Goal: Task Accomplishment & Management: Use online tool/utility

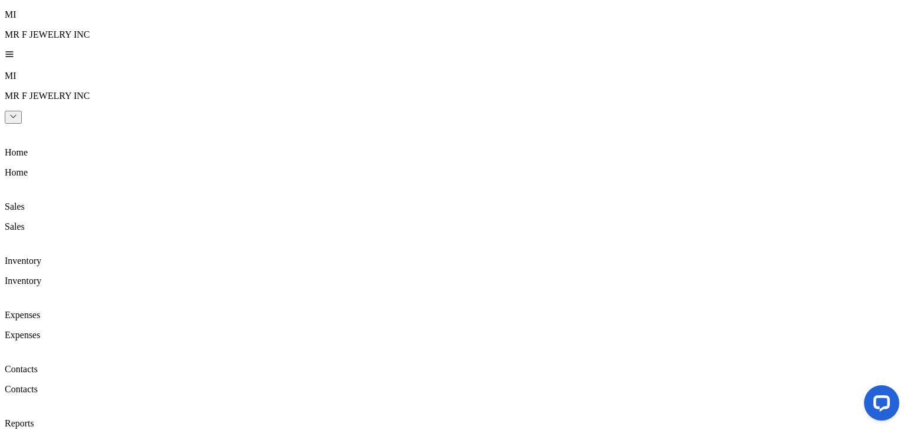
scroll to position [334, 0]
click at [16, 124] on icon at bounding box center [11, 130] width 12 height 12
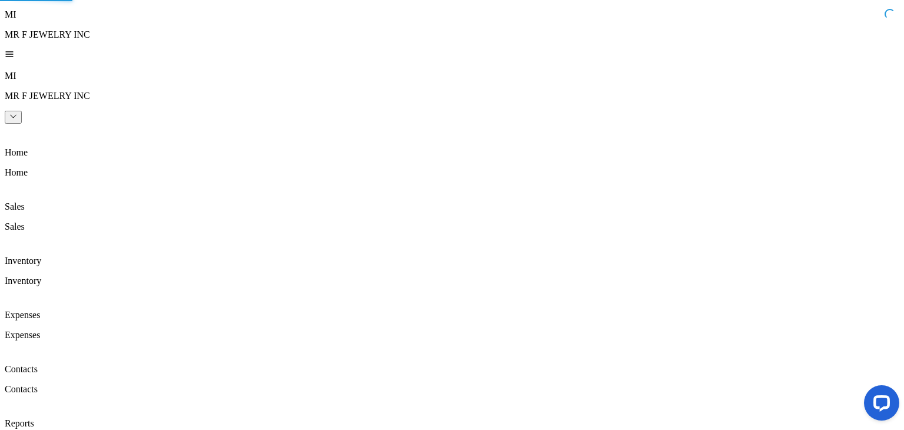
scroll to position [174, 0]
type input "**********"
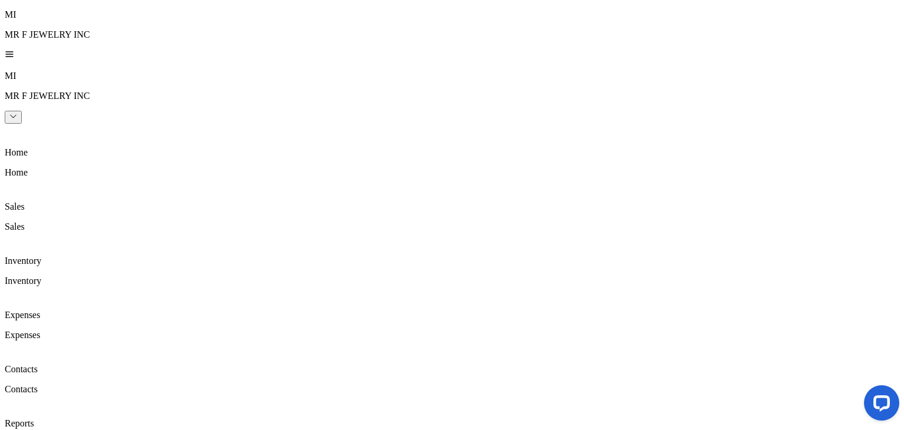
type name-inputfirstname "****"
type name-inputlastname "*******"
type input "**"
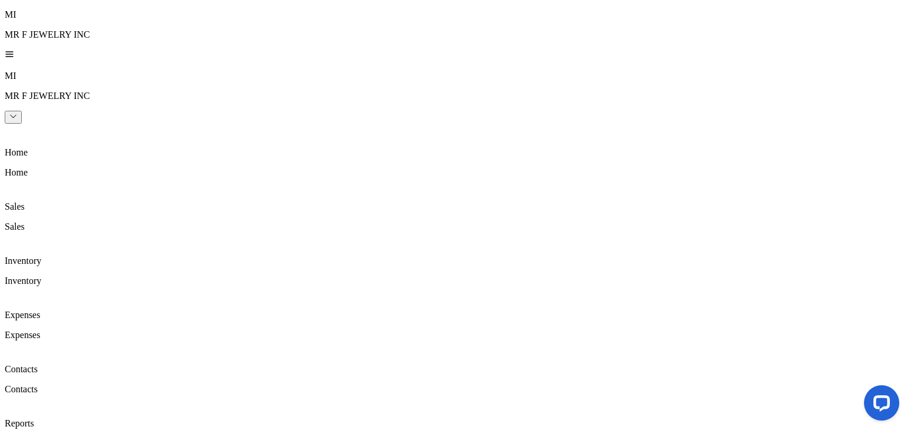
type input "**********"
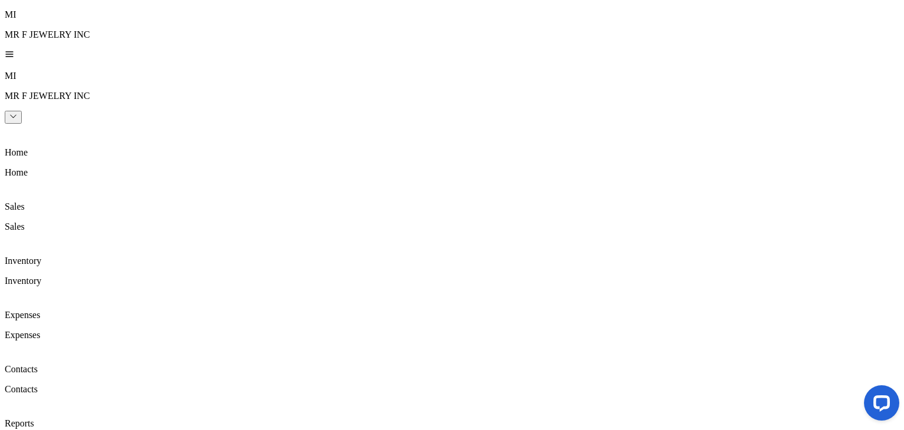
type Price-inputprice "********"
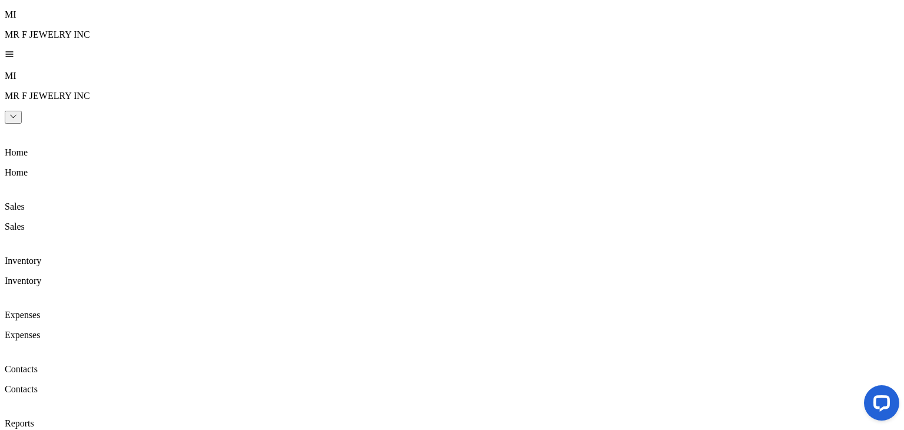
type input "**********"
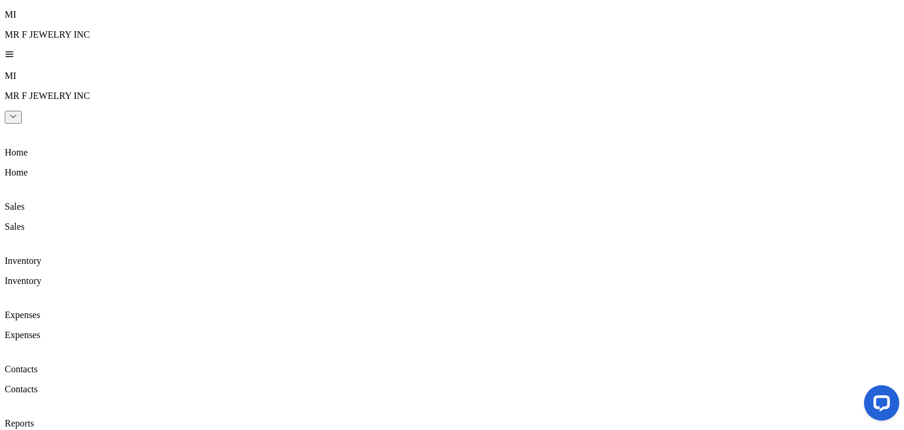
type input "**********"
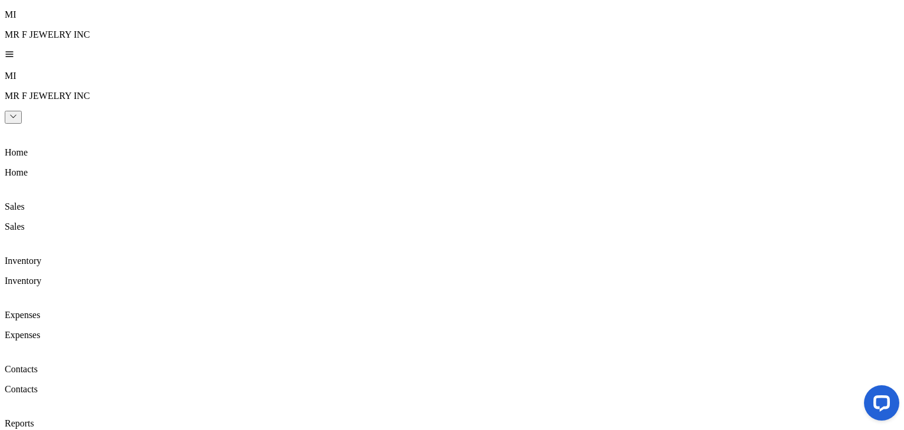
type input "*****"
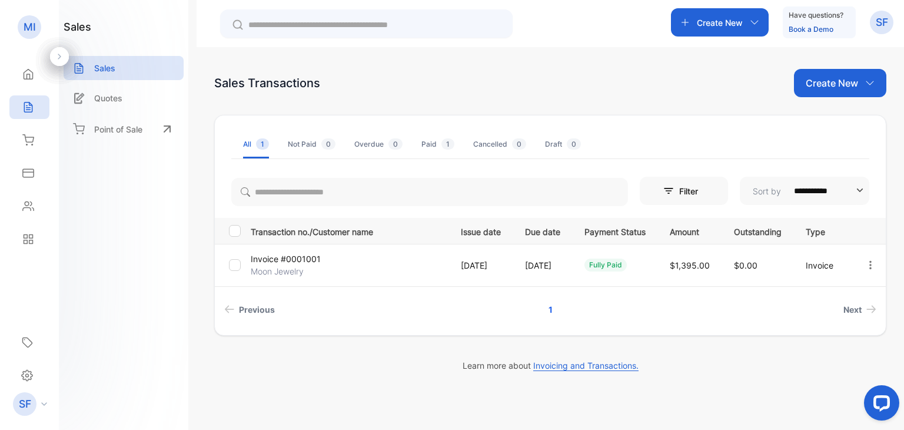
click at [873, 267] on icon "button" at bounding box center [870, 265] width 11 height 11
click at [819, 325] on span "Print" at bounding box center [810, 332] width 21 height 14
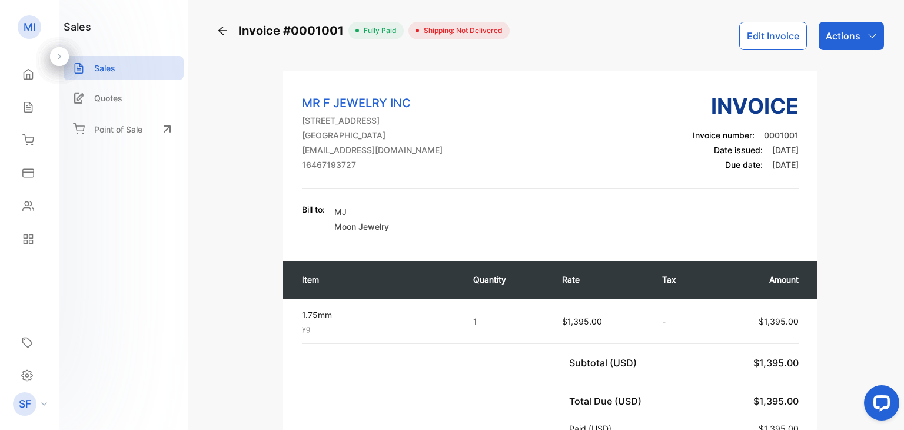
click at [844, 38] on p "Actions" at bounding box center [843, 36] width 35 height 14
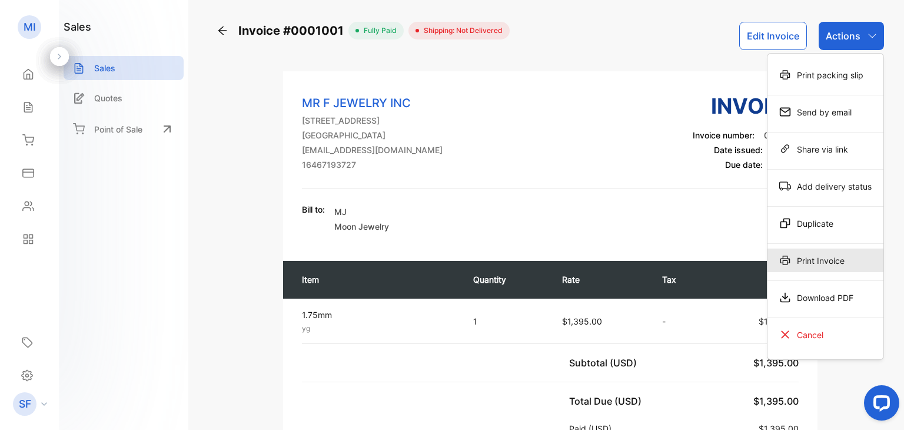
click at [834, 257] on div "Print Invoice" at bounding box center [825, 260] width 116 height 24
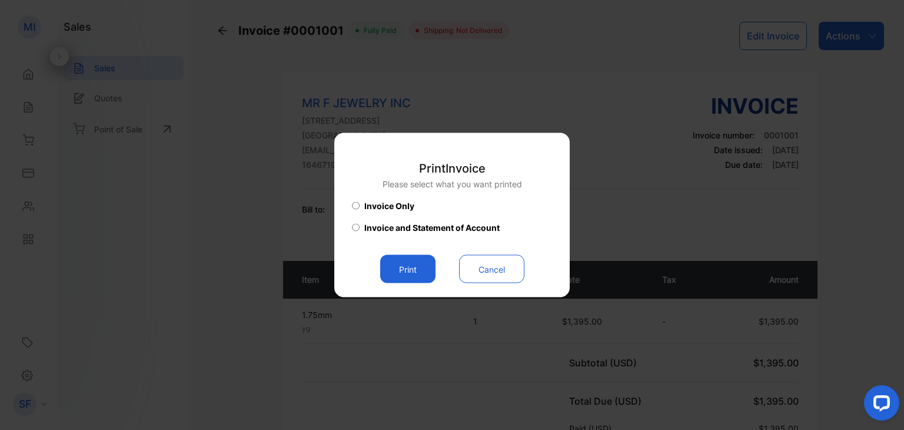
click at [404, 278] on button "Print" at bounding box center [407, 269] width 55 height 28
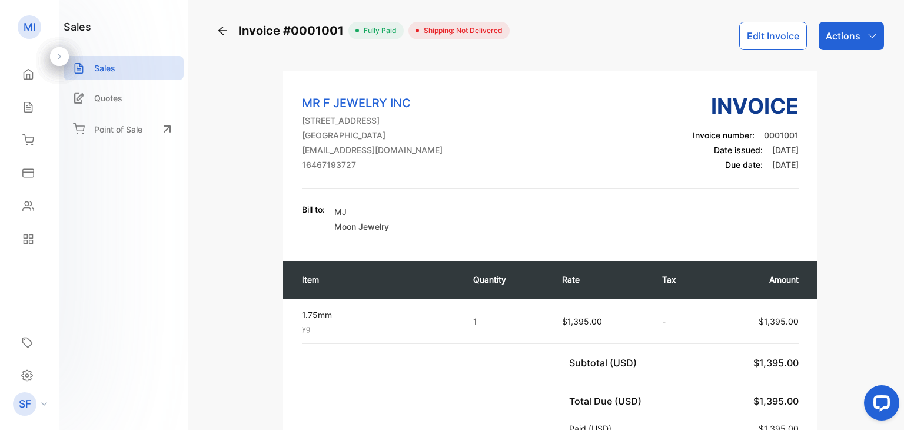
click at [217, 34] on icon at bounding box center [223, 31] width 12 height 12
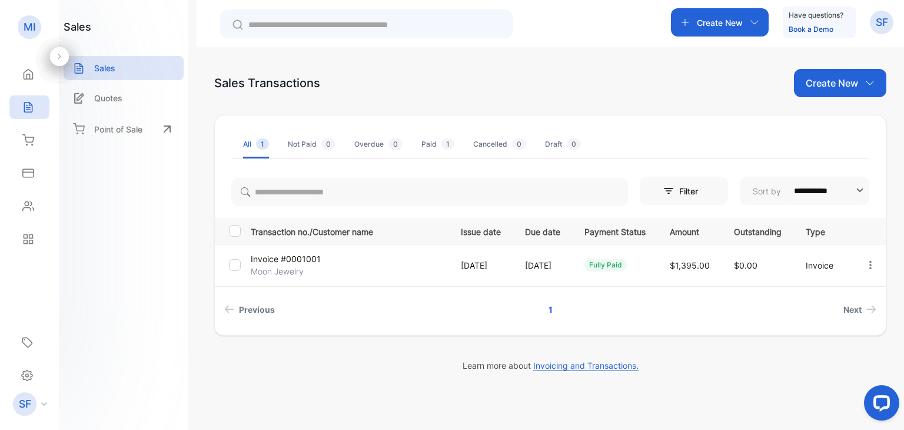
click at [872, 264] on icon "button" at bounding box center [870, 265] width 11 height 11
click at [850, 331] on div "Print" at bounding box center [833, 332] width 119 height 24
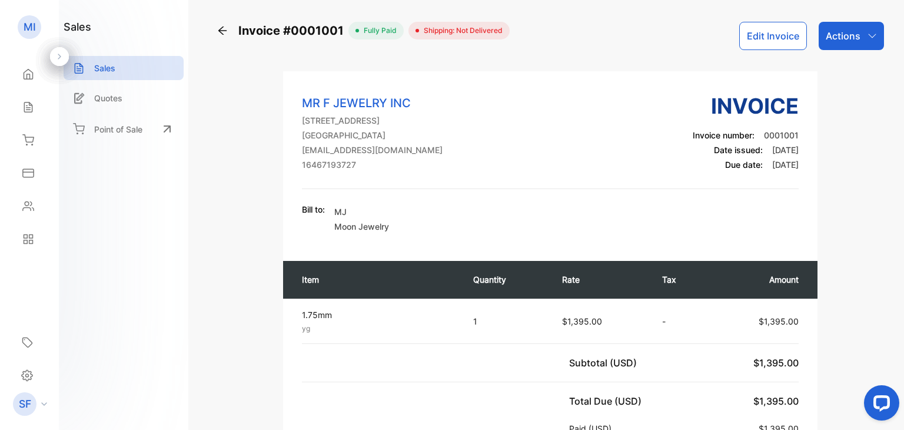
click at [686, 371] on div "Subtotal (USD) $1,395.00" at bounding box center [684, 362] width 230 height 28
click at [221, 34] on icon at bounding box center [223, 31] width 12 height 12
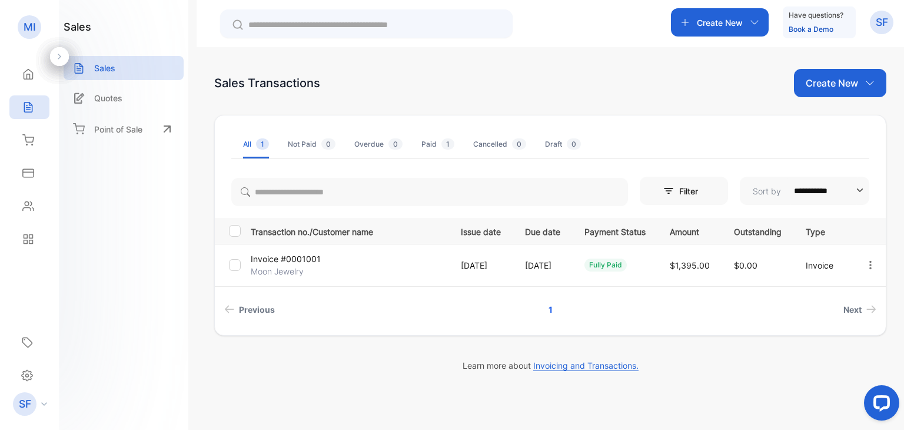
click at [377, 257] on td "Invoice #0001001 Moon Jewelry" at bounding box center [346, 265] width 201 height 42
click at [270, 257] on p "Invoice #0001001" at bounding box center [286, 258] width 70 height 12
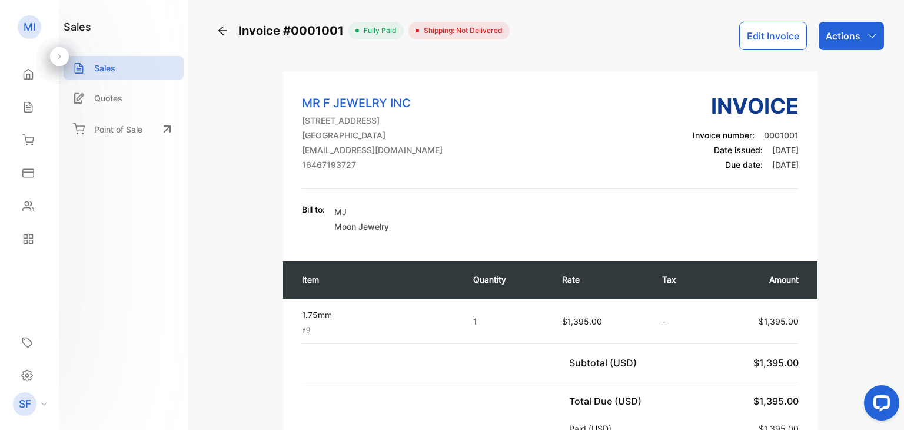
click at [219, 26] on icon at bounding box center [223, 31] width 12 height 12
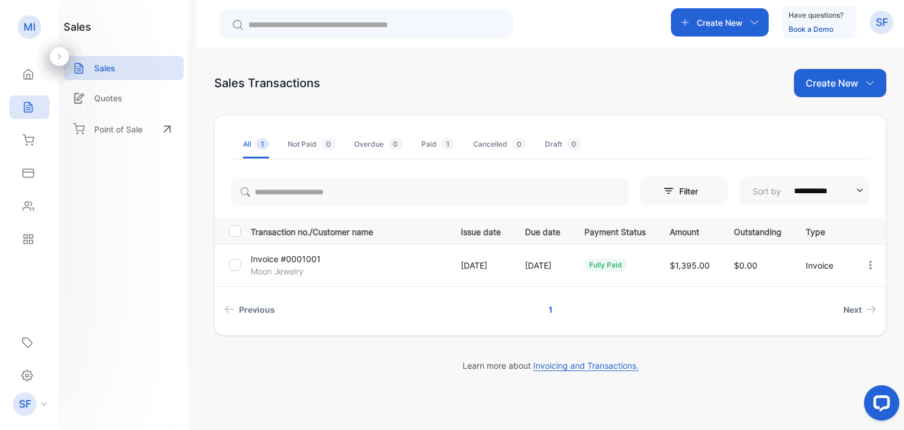
click at [32, 72] on icon at bounding box center [28, 74] width 9 height 10
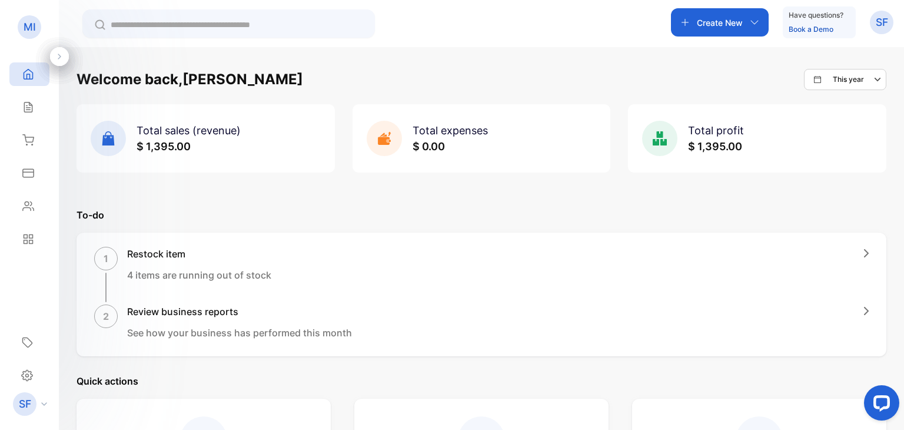
click at [300, 214] on p "To-do" at bounding box center [482, 215] width 810 height 14
click at [529, 380] on p "Quick actions" at bounding box center [482, 381] width 810 height 14
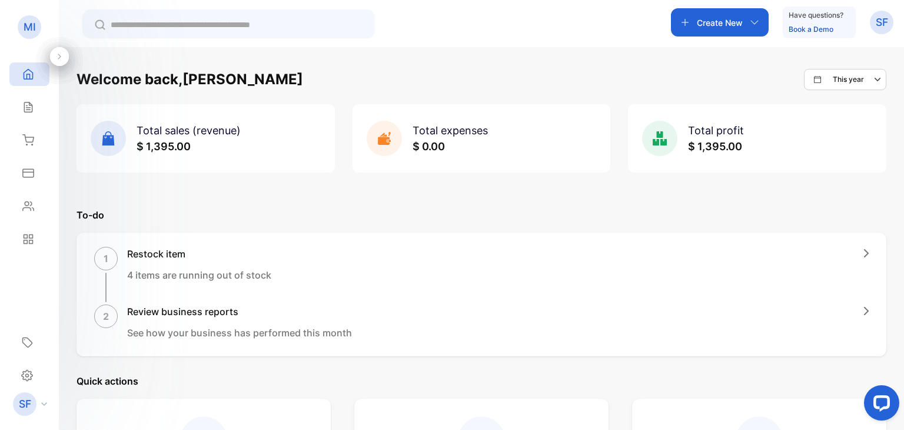
click at [28, 81] on div "Home" at bounding box center [29, 74] width 40 height 24
click at [42, 76] on div "Home" at bounding box center [29, 74] width 40 height 24
click at [60, 55] on icon at bounding box center [59, 56] width 3 height 5
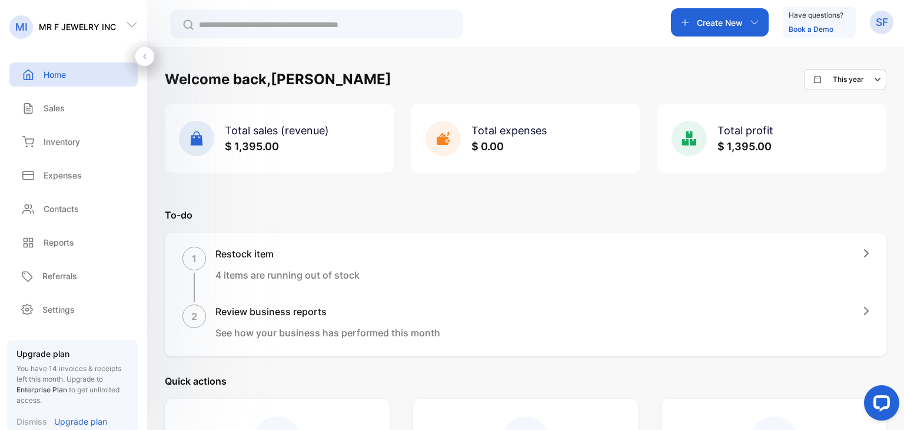
click at [75, 145] on p "Inventory" at bounding box center [62, 141] width 36 height 12
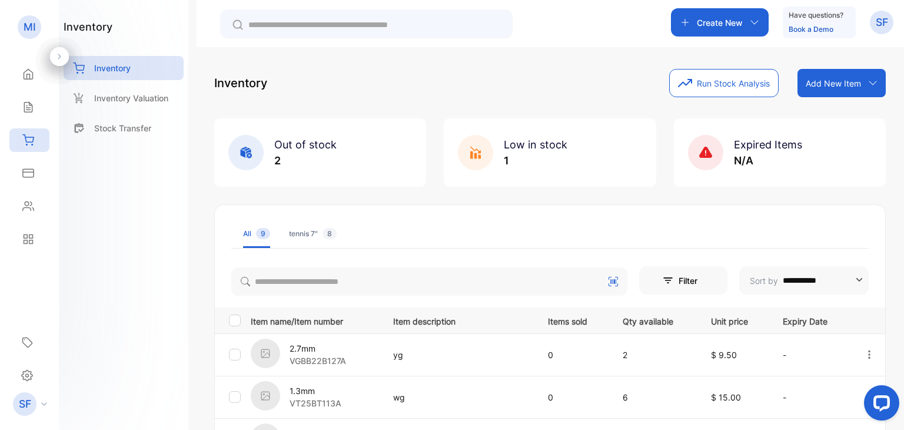
click at [731, 198] on div "**********" at bounding box center [549, 432] width 671 height 726
click at [55, 59] on icon at bounding box center [59, 56] width 8 height 8
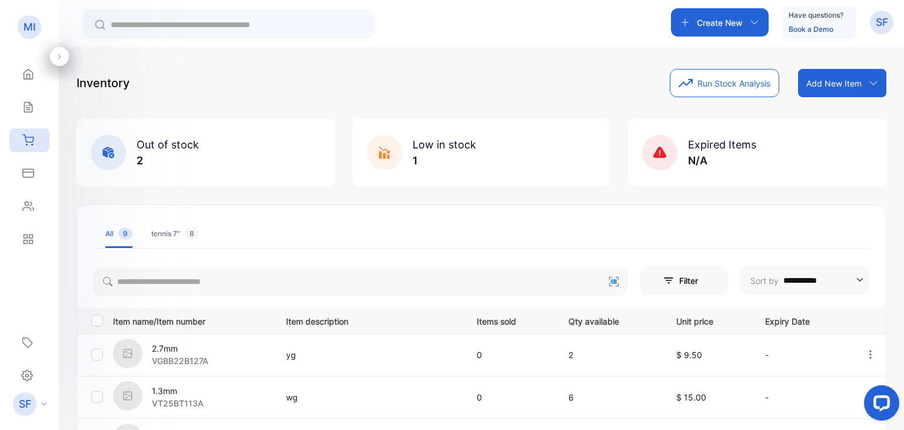
click at [58, 59] on icon at bounding box center [59, 56] width 8 height 8
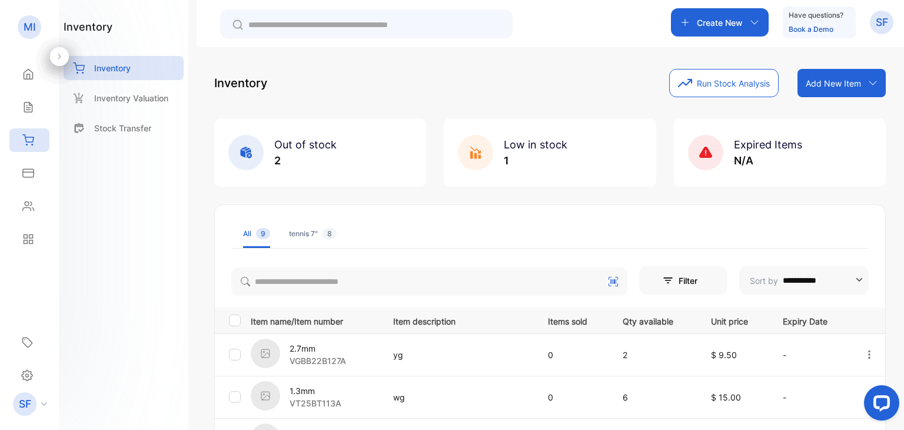
click at [26, 77] on icon at bounding box center [28, 74] width 12 height 12
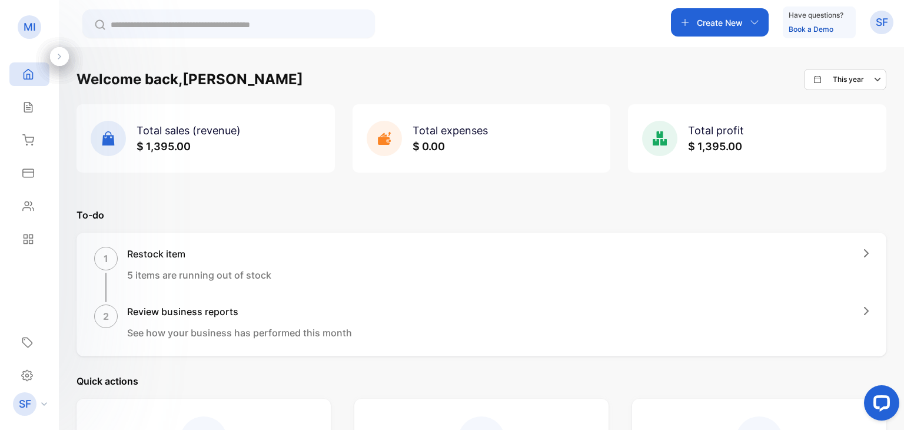
click at [61, 62] on div at bounding box center [59, 56] width 19 height 19
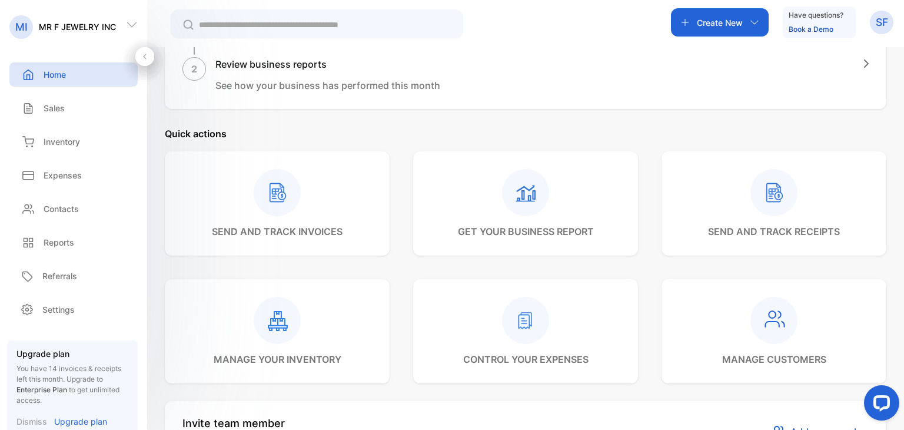
scroll to position [324, 0]
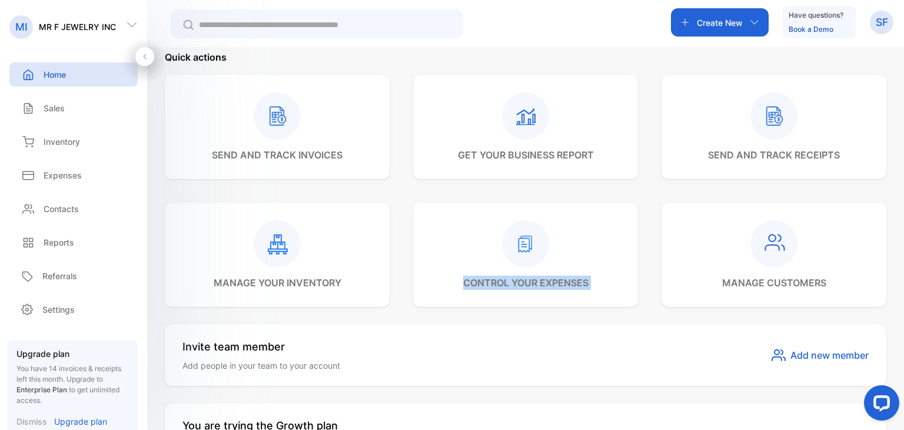
drag, startPoint x: 737, startPoint y: 261, endPoint x: 535, endPoint y: 233, distance: 204.3
click at [535, 233] on div "send and track invoices get your business report send and track receipts manage…" at bounding box center [525, 191] width 721 height 232
click at [535, 233] on rect at bounding box center [525, 243] width 47 height 47
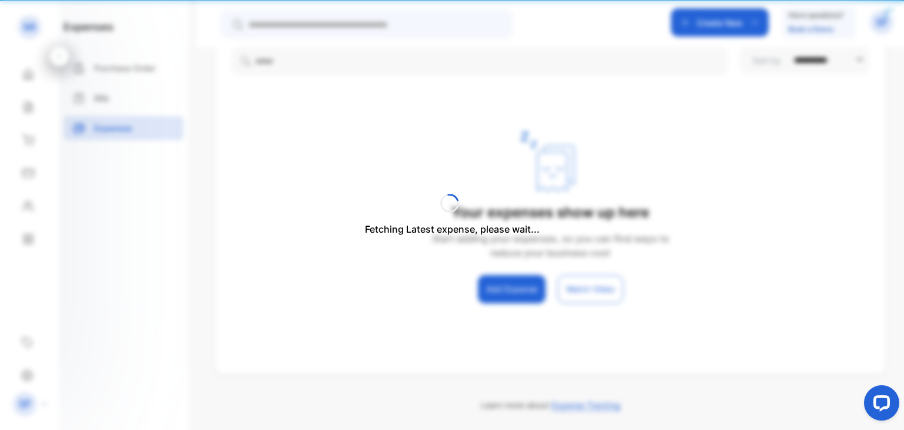
scroll to position [129, 0]
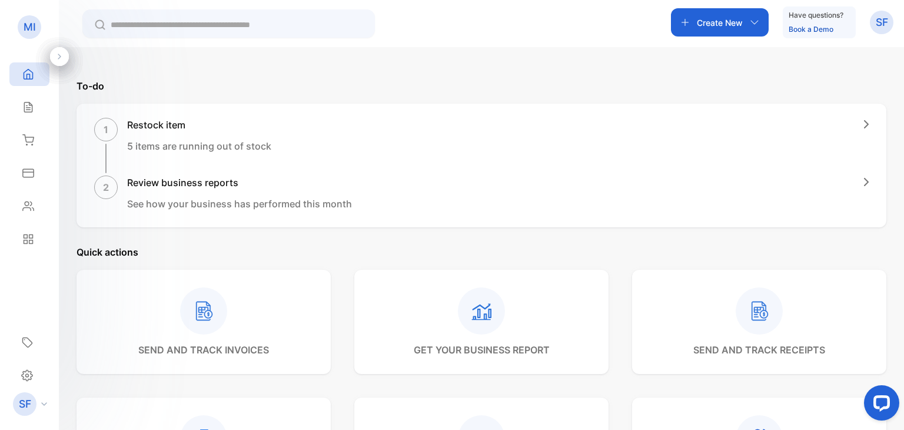
click at [231, 313] on div at bounding box center [203, 310] width 131 height 47
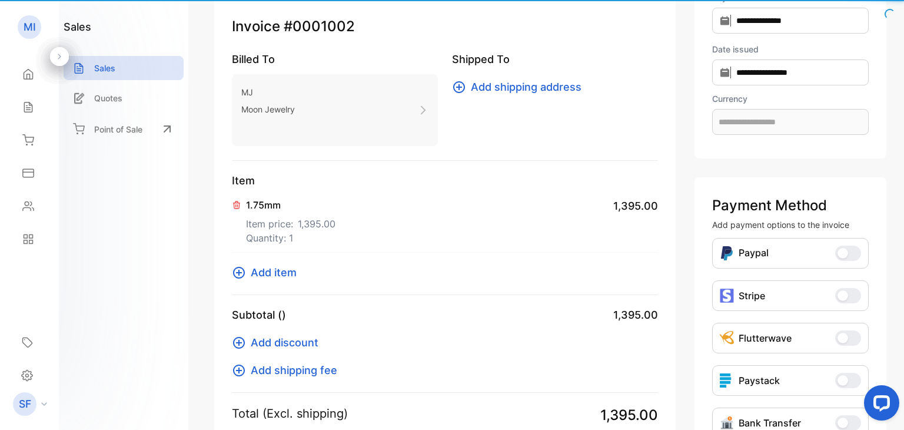
scroll to position [138, 0]
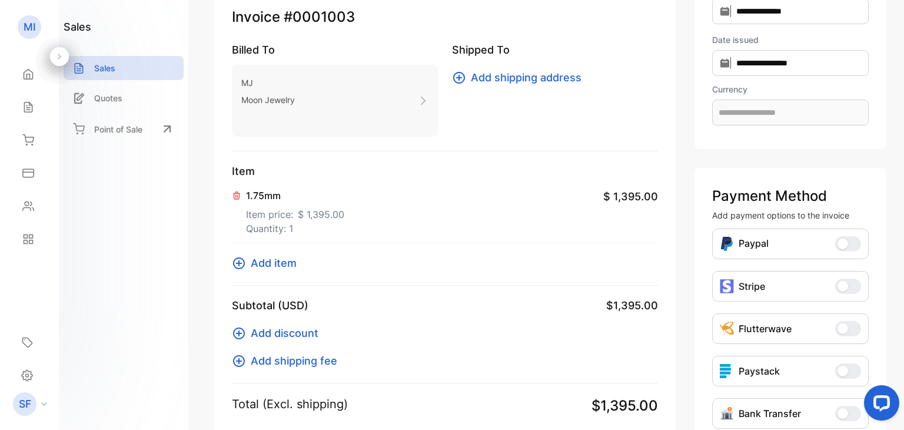
type input "**********"
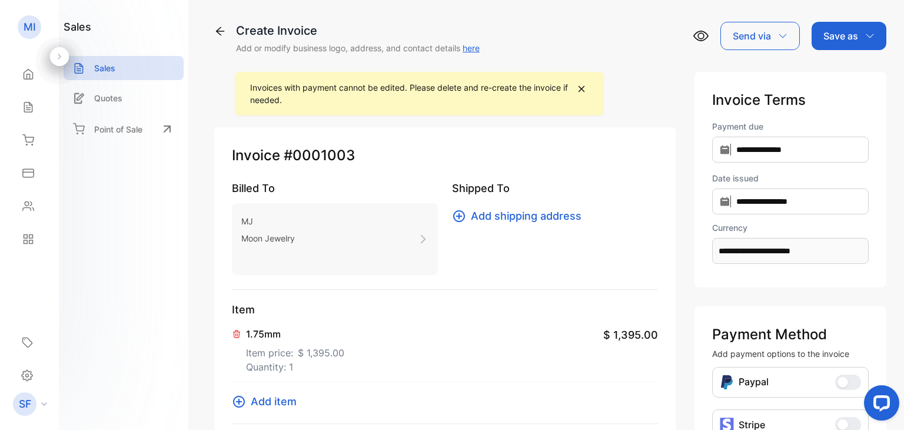
click at [584, 90] on icon at bounding box center [581, 88] width 14 height 15
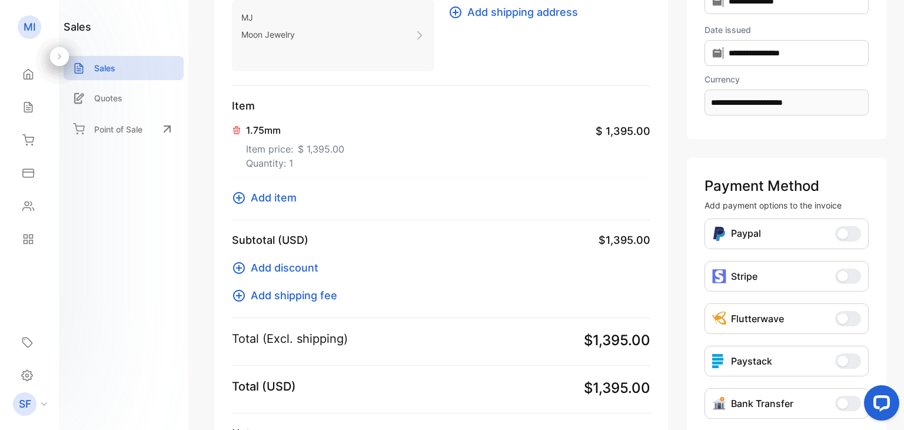
scroll to position [167, 0]
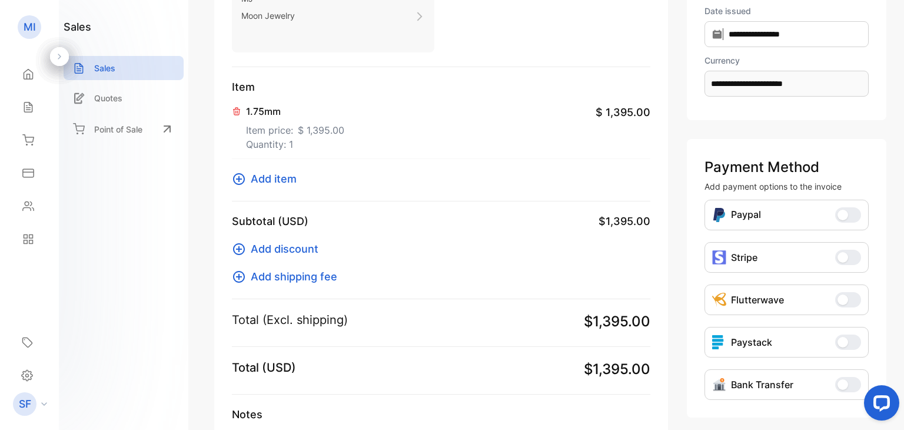
click at [366, 257] on div "Add discount Add shipping fee" at bounding box center [441, 256] width 418 height 55
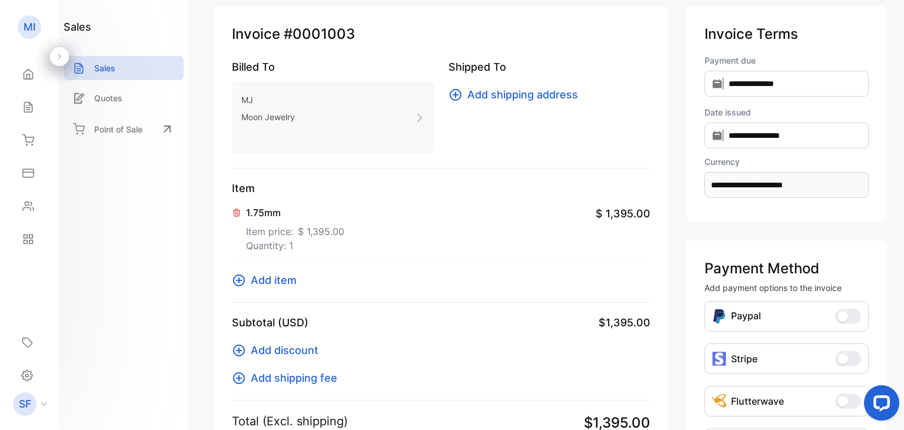
scroll to position [0, 0]
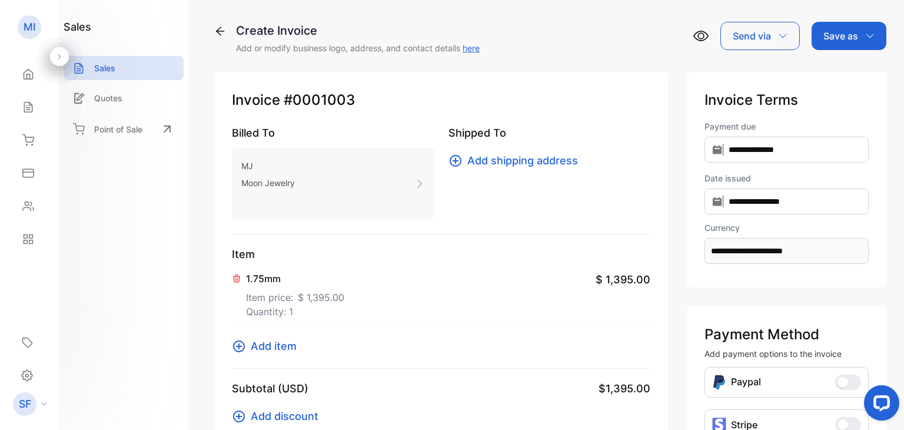
click at [114, 95] on p "Quotes" at bounding box center [108, 98] width 28 height 12
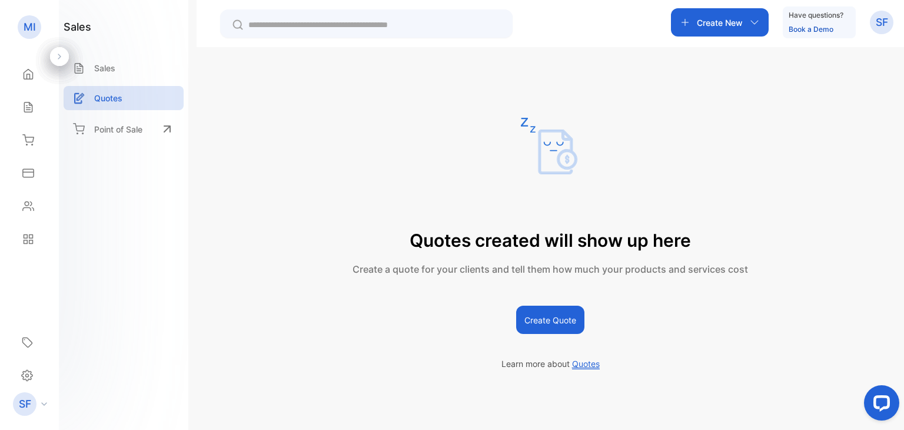
click at [125, 62] on div "Sales" at bounding box center [124, 68] width 120 height 24
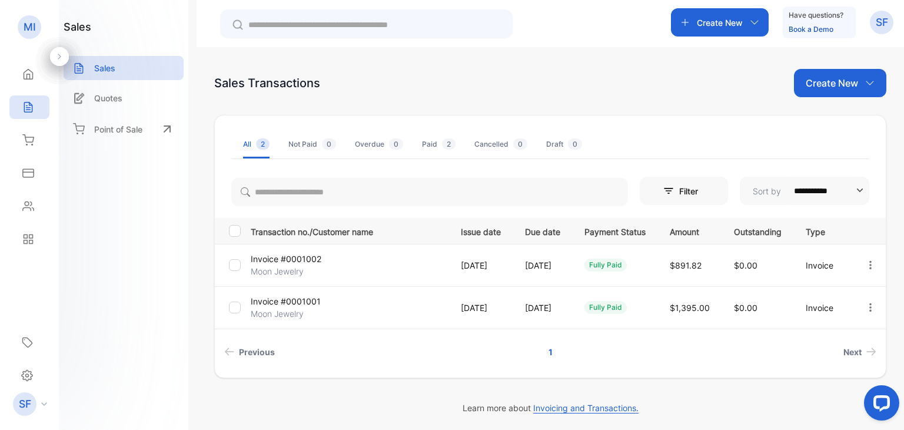
click at [29, 375] on icon at bounding box center [27, 375] width 12 height 12
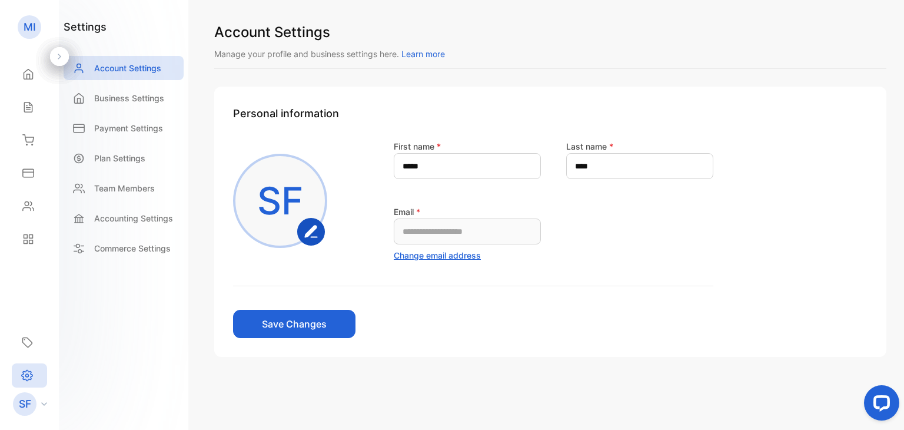
click at [122, 217] on p "Accounting Settings" at bounding box center [133, 218] width 79 height 12
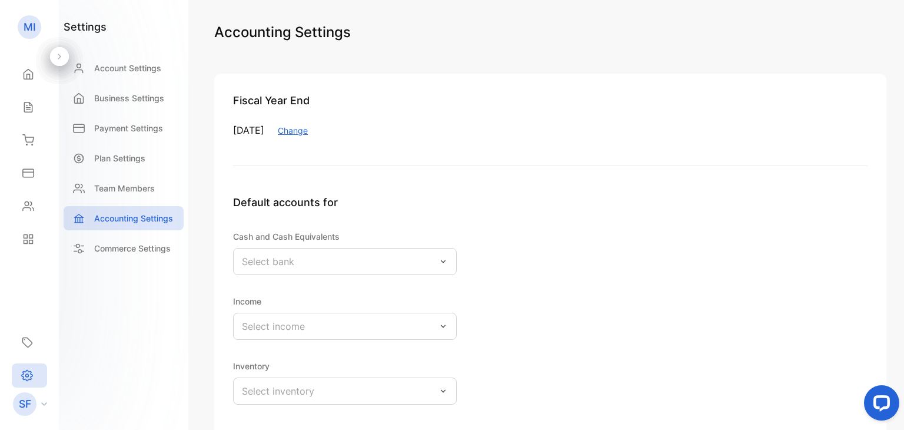
click at [145, 66] on p "Account Settings" at bounding box center [127, 68] width 67 height 12
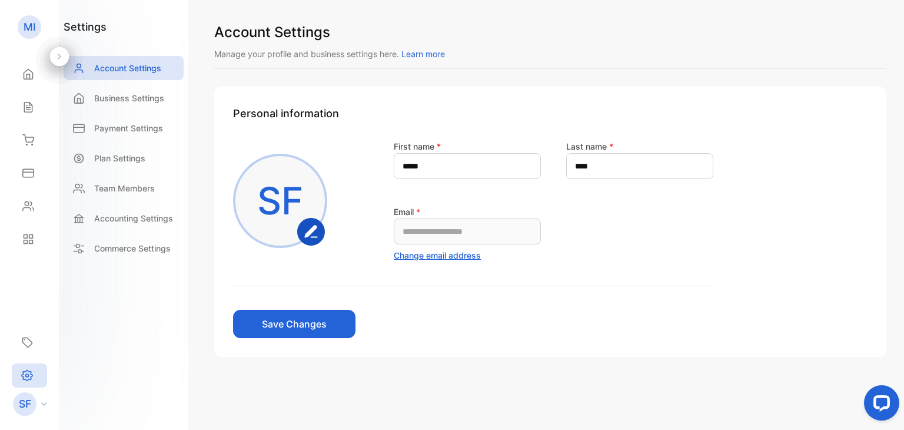
click at [131, 104] on div "Business Settings" at bounding box center [124, 98] width 120 height 24
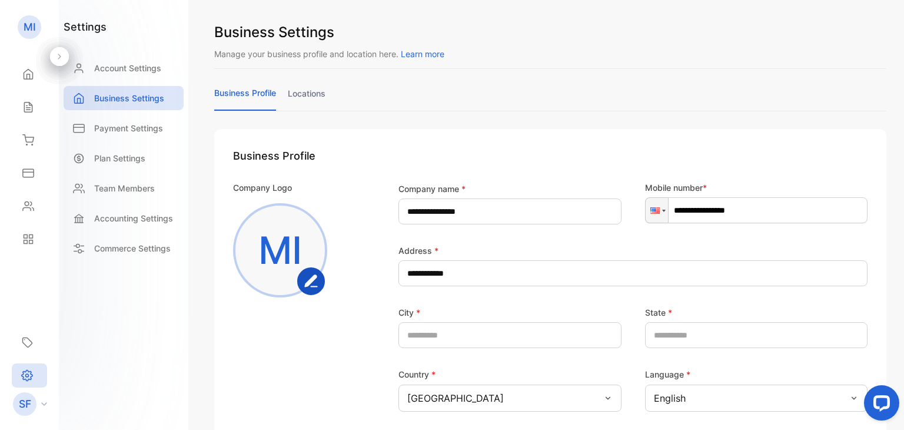
scroll to position [325, 0]
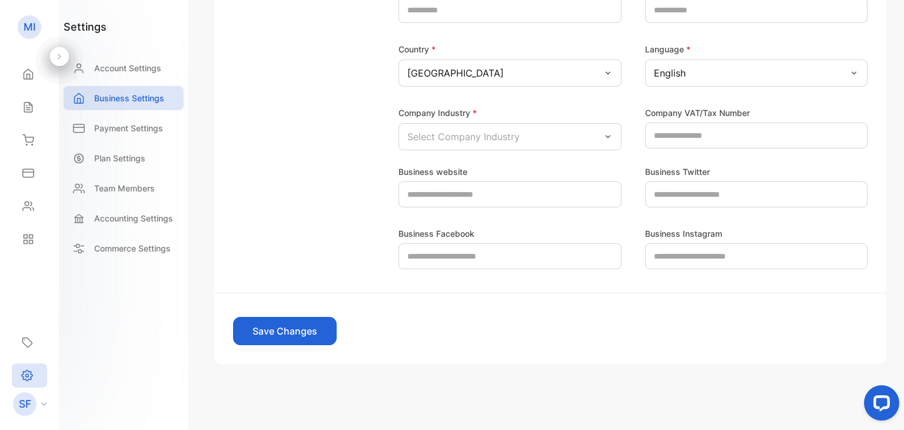
click at [29, 171] on icon at bounding box center [28, 173] width 12 height 12
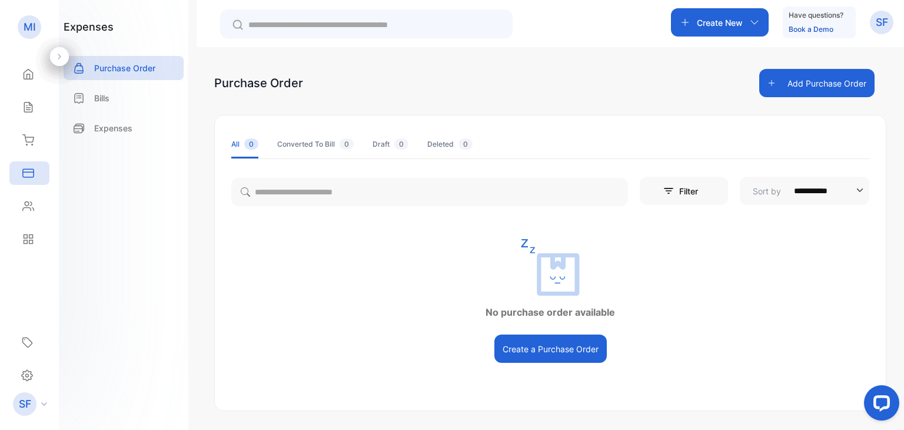
click at [59, 64] on div at bounding box center [59, 56] width 19 height 19
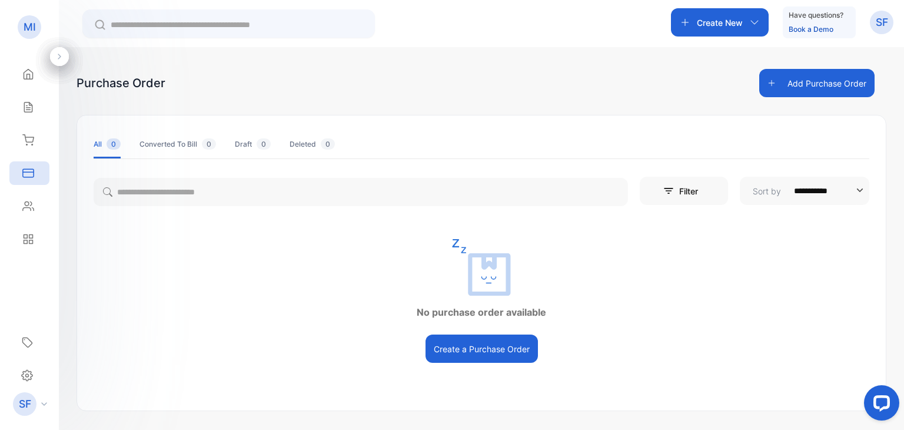
click at [61, 56] on icon at bounding box center [59, 56] width 8 height 8
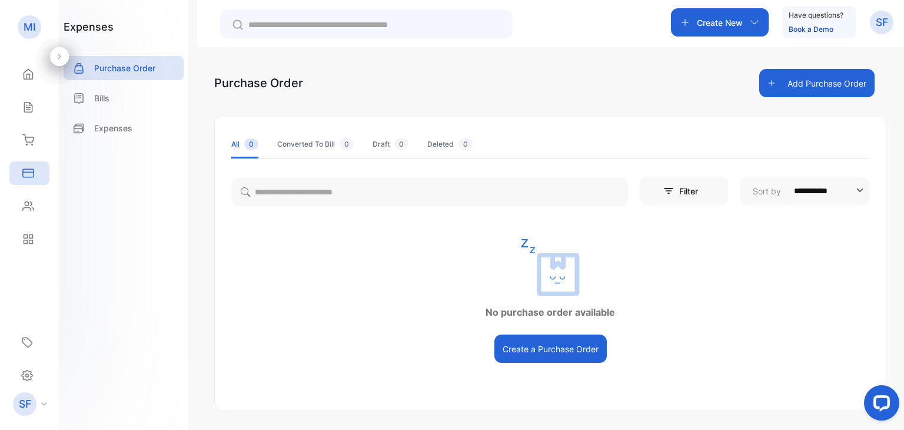
click at [60, 55] on icon at bounding box center [59, 56] width 8 height 8
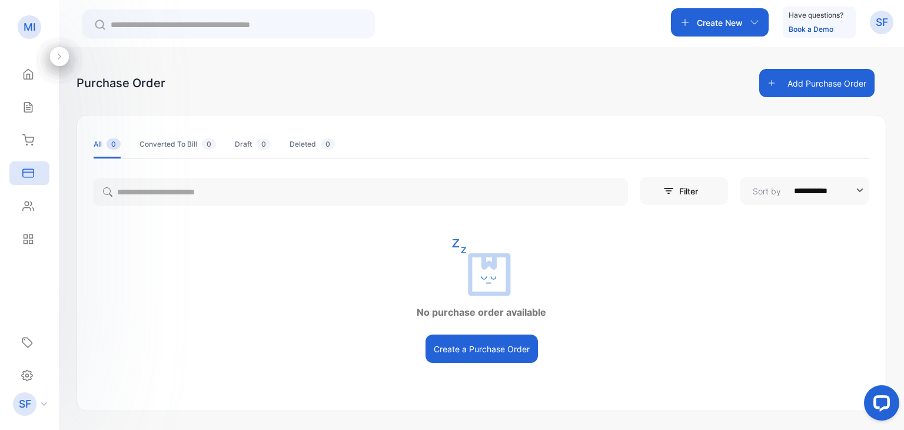
click at [36, 29] on div "MI" at bounding box center [30, 27] width 24 height 24
click at [29, 19] on p "MI" at bounding box center [30, 26] width 12 height 15
click at [28, 80] on div "Home" at bounding box center [29, 74] width 40 height 24
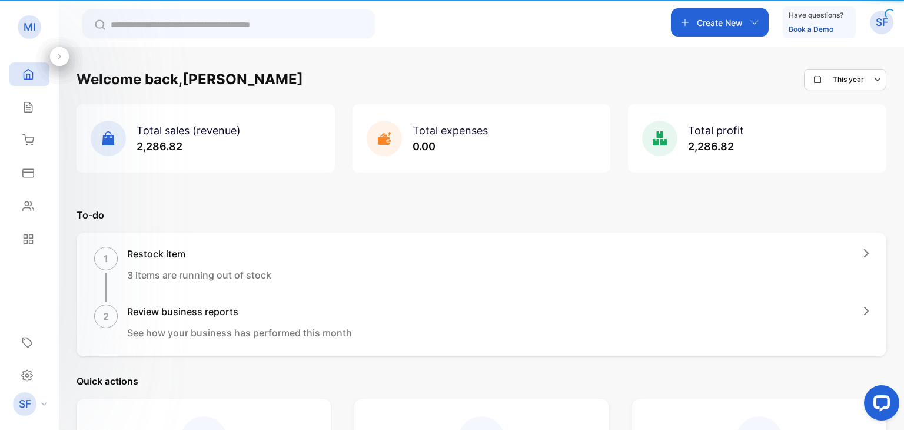
click at [16, 72] on div "Home" at bounding box center [29, 74] width 40 height 24
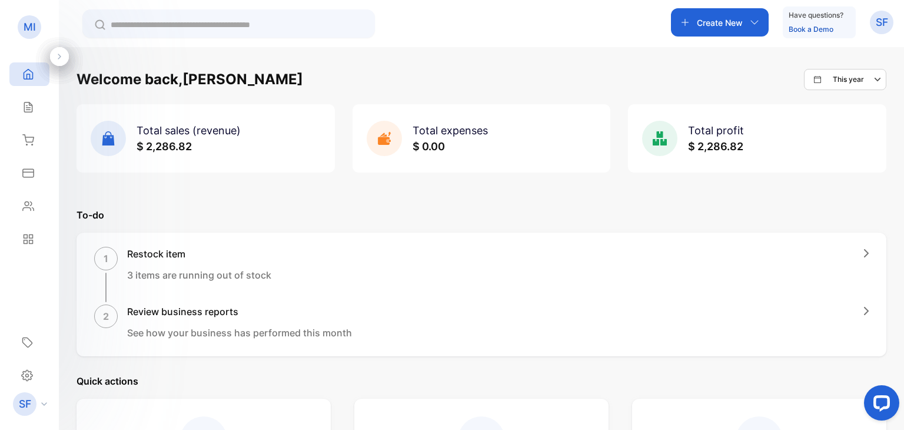
click at [57, 55] on icon at bounding box center [59, 56] width 8 height 8
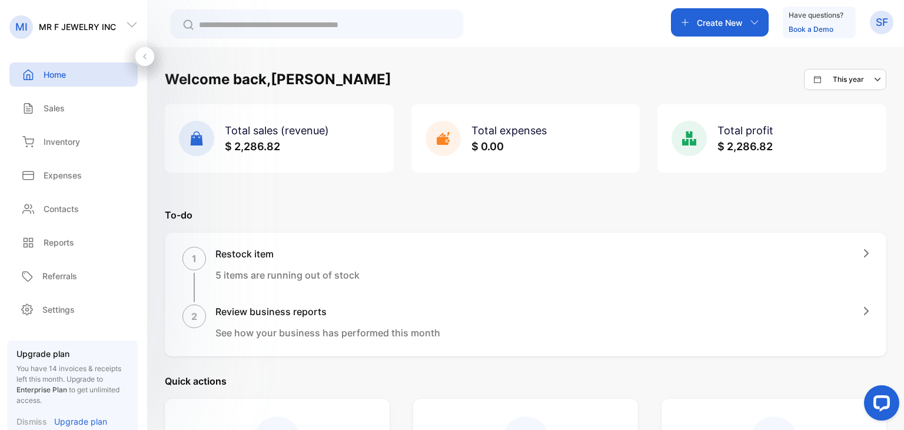
click at [73, 143] on p "Inventory" at bounding box center [62, 141] width 36 height 12
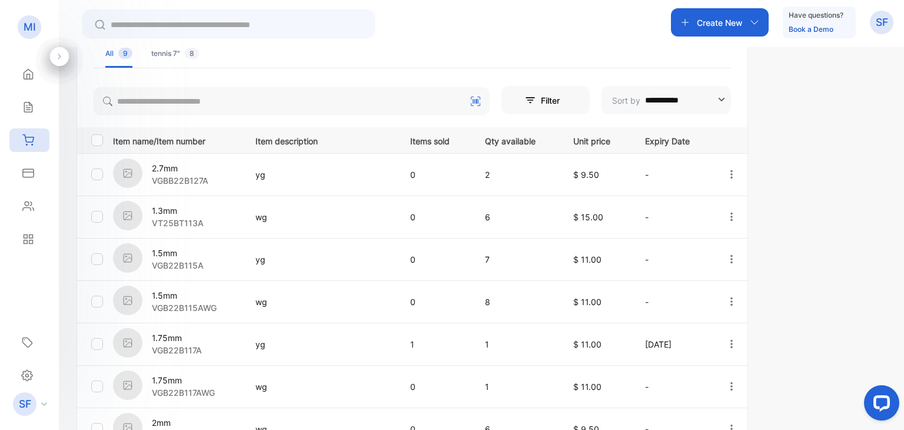
scroll to position [181, 0]
click at [563, 101] on button "Filter" at bounding box center [545, 99] width 88 height 28
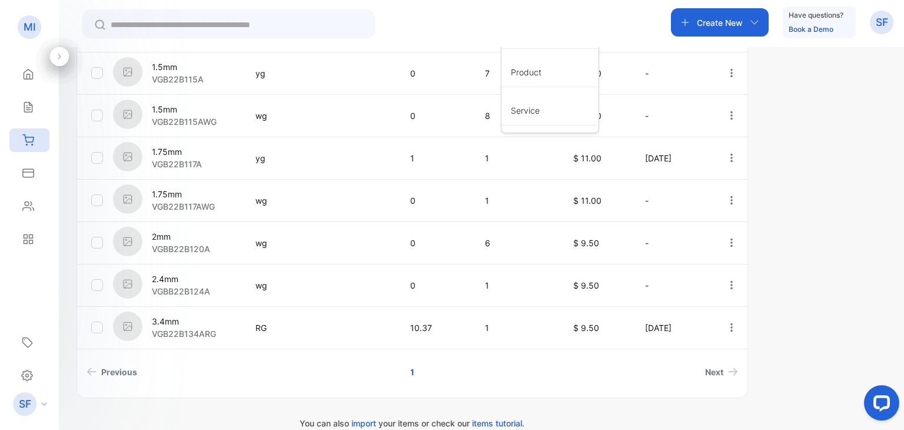
scroll to position [366, 0]
click at [812, 147] on div "**********" at bounding box center [481, 262] width 845 height 430
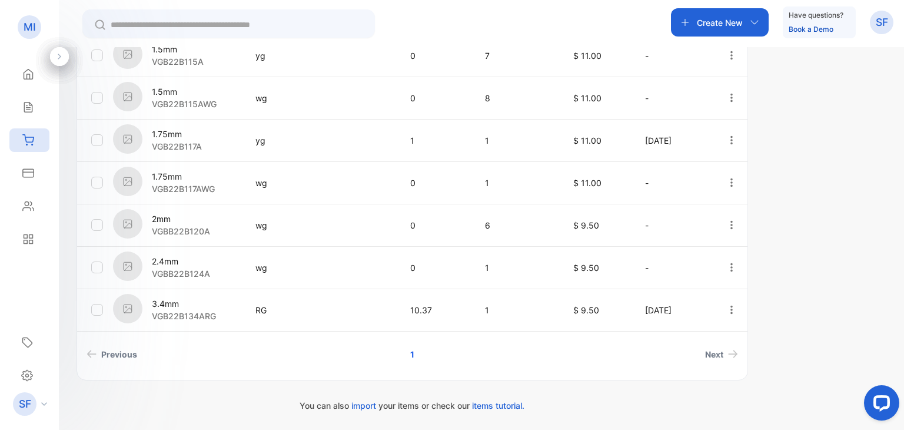
scroll to position [0, 0]
